Goal: Check status: Check status

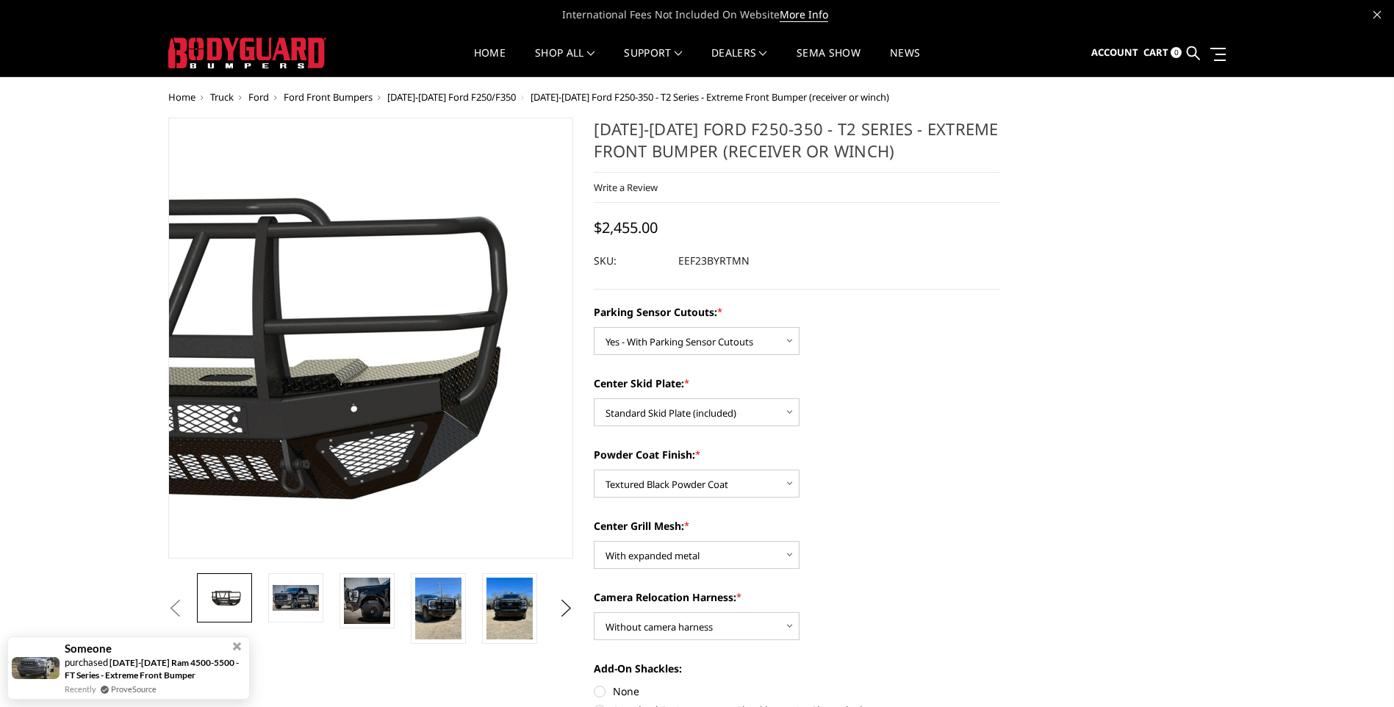
select select "3744"
select select "3746"
select select "3750"
select select "3751"
select select "3754"
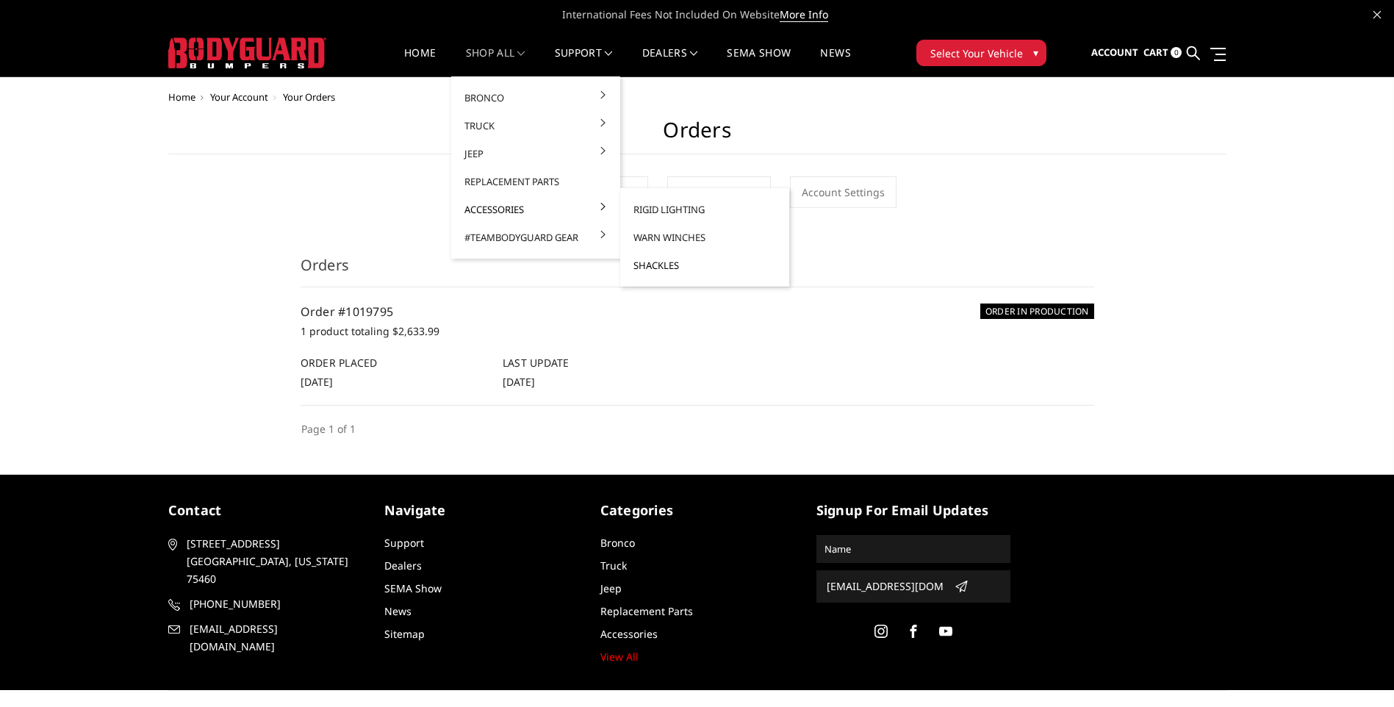
click at [663, 266] on link "Shackles" at bounding box center [704, 265] width 157 height 28
